Goal: Navigation & Orientation: Find specific page/section

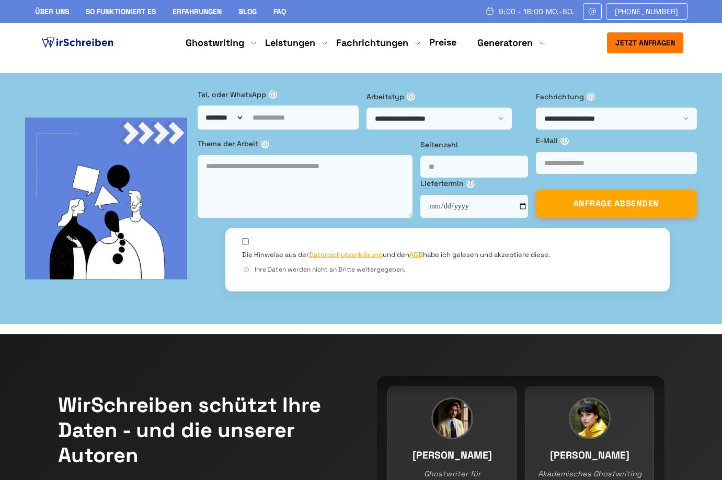
click at [253, 10] on link "Blog" at bounding box center [247, 11] width 18 height 9
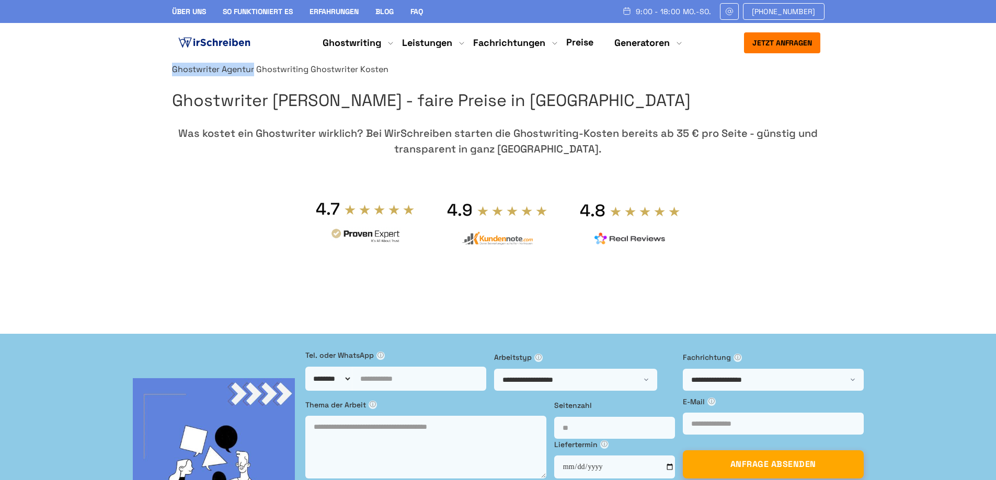
copy div "Ghostwriter Agentur"
drag, startPoint x: 517, startPoint y: 97, endPoint x: 582, endPoint y: 95, distance: 65.4
click at [582, 95] on div "Ghostwriter Agentur Ghostwriting Ghostwriter Kosten Ghostwriter Kosten - faire …" at bounding box center [498, 193] width 669 height 261
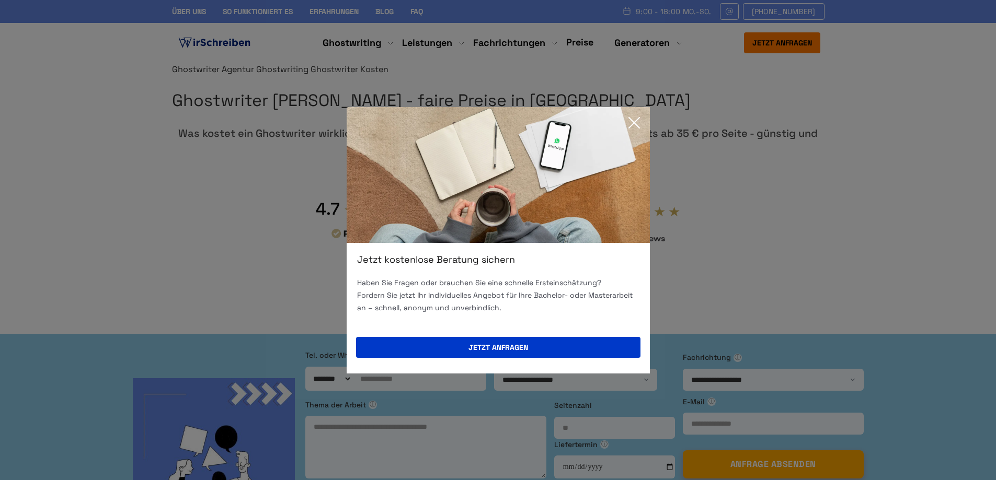
click at [641, 120] on icon at bounding box center [634, 122] width 21 height 21
